Goal: Information Seeking & Learning: Learn about a topic

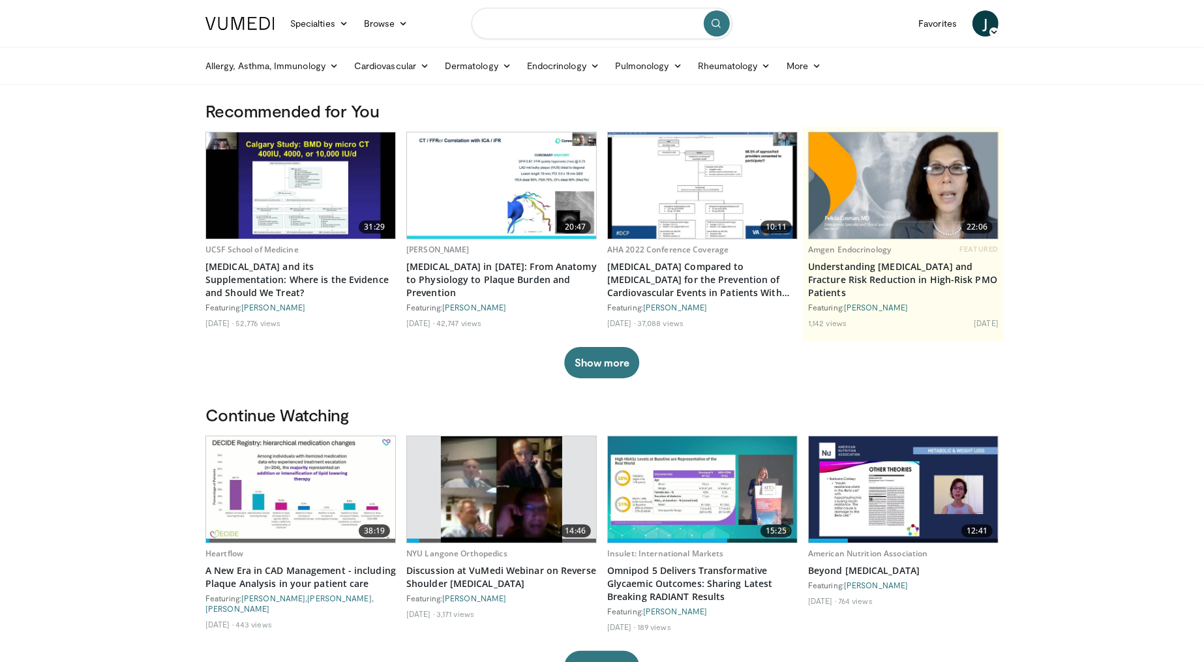
click at [592, 33] on input "Search topics, interventions" at bounding box center [602, 23] width 261 height 31
click at [582, 67] on div "[PERSON_NAME] +nephew" at bounding box center [601, 66] width 249 height 26
type input "**********"
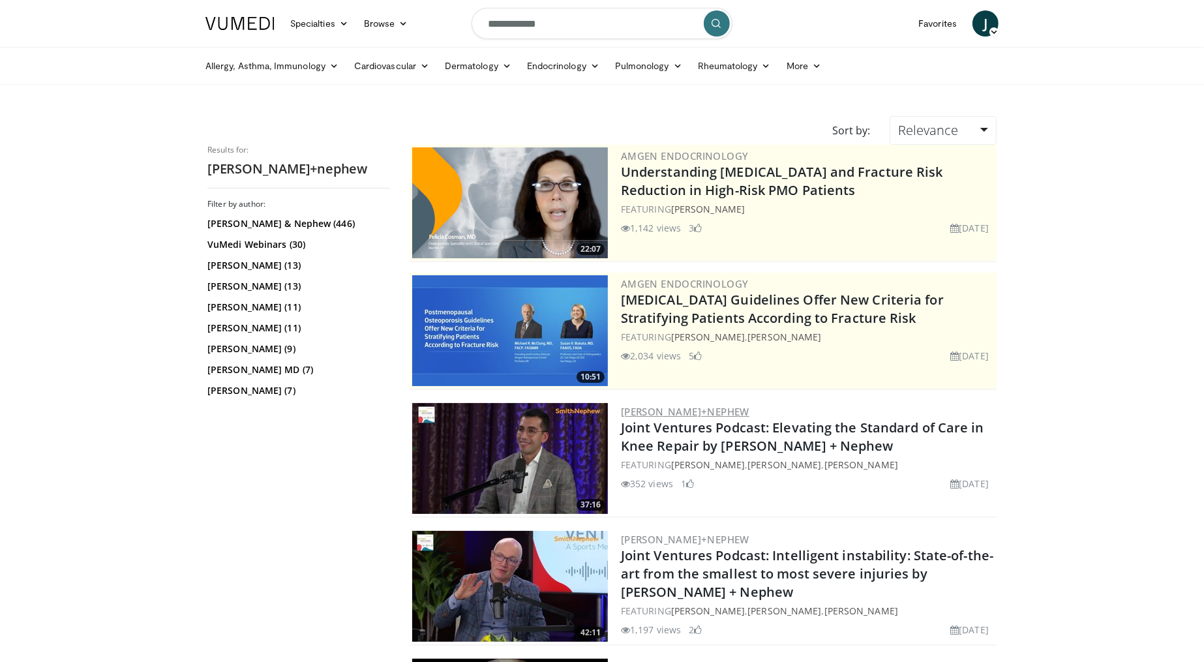
click at [635, 408] on link "Smith+Nephew" at bounding box center [685, 411] width 128 height 13
